Goal: Task Accomplishment & Management: Manage account settings

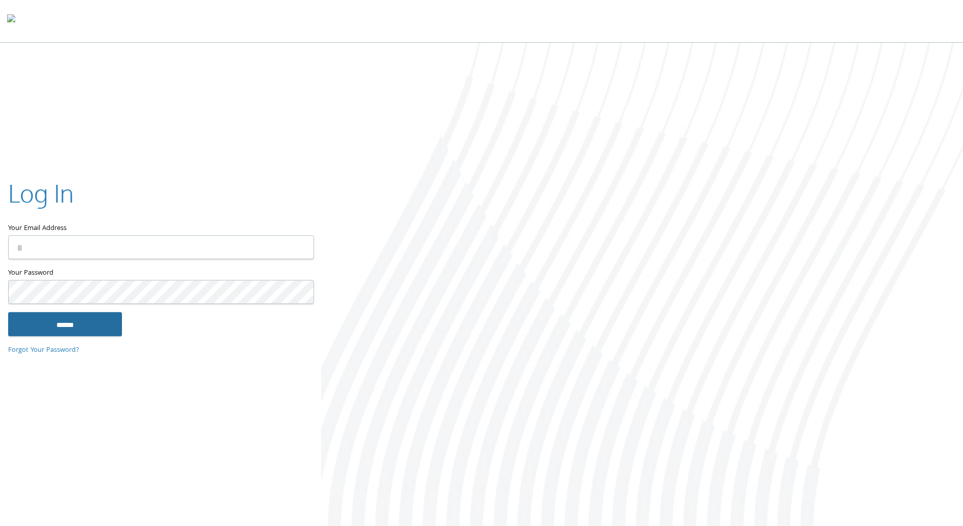
type input "**********"
click at [91, 327] on input "******" at bounding box center [65, 324] width 114 height 24
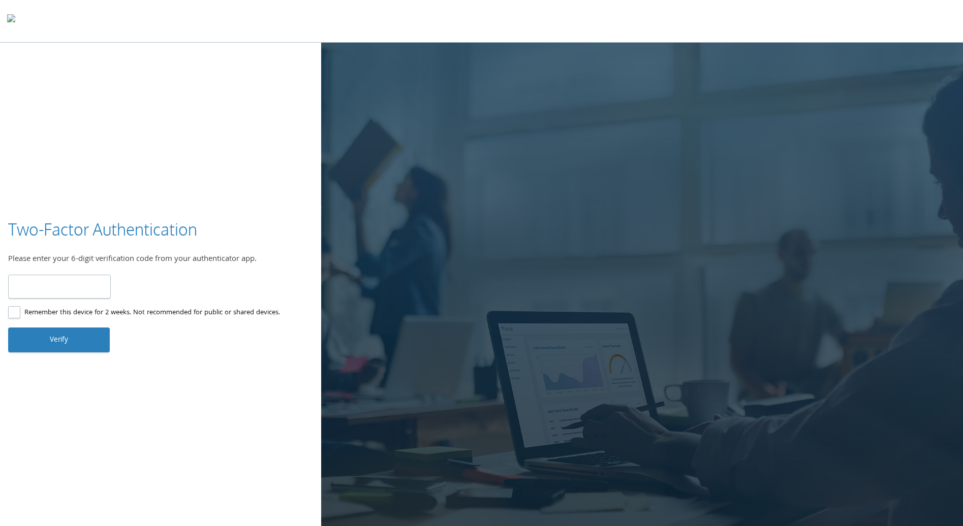
click at [78, 288] on input "number" at bounding box center [59, 287] width 103 height 24
type input "******"
